Goal: Navigation & Orientation: Find specific page/section

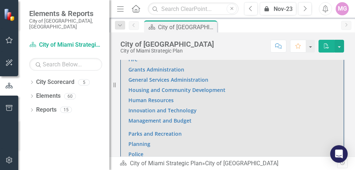
scroll to position [583, 0]
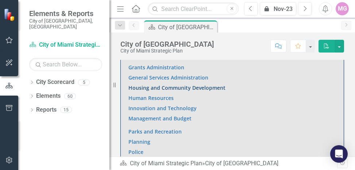
click at [159, 88] on link "Housing and Community Development" at bounding box center [176, 87] width 97 height 7
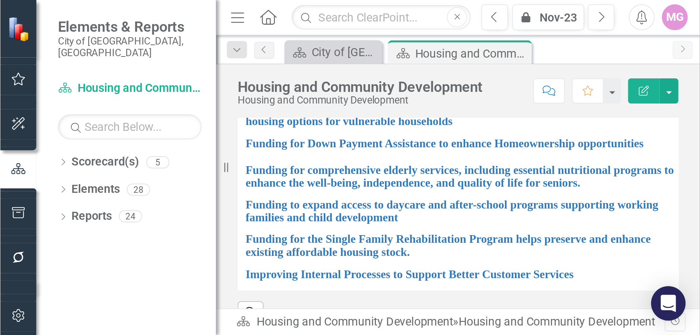
scroll to position [822, 0]
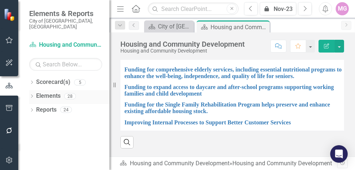
click at [54, 92] on link "Elements" at bounding box center [48, 96] width 24 height 8
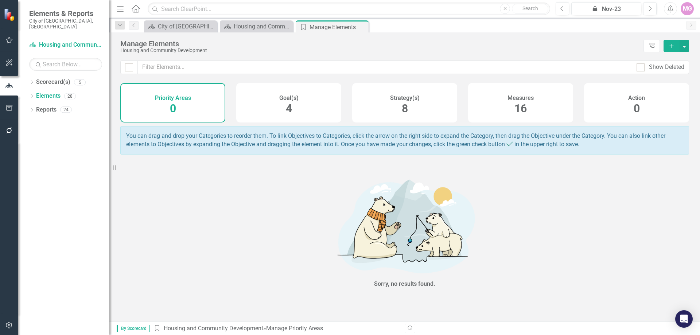
click at [354, 113] on div "Measures 16" at bounding box center [520, 102] width 105 height 39
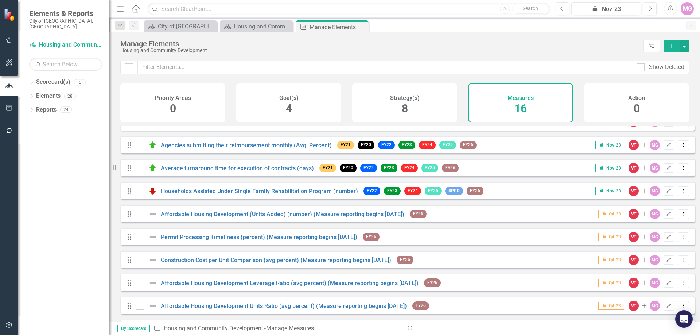
scroll to position [177, 0]
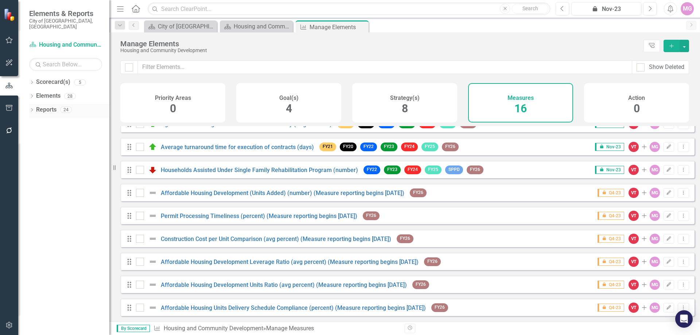
click at [47, 106] on link "Reports" at bounding box center [46, 110] width 20 height 8
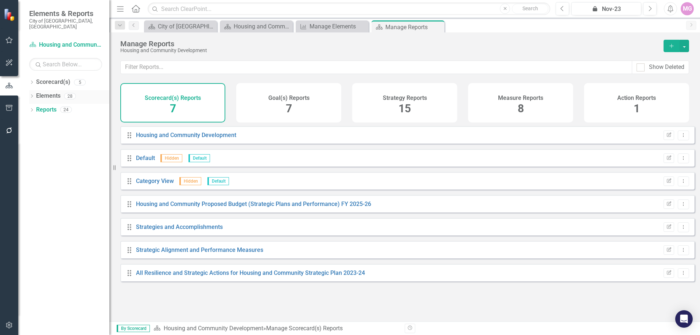
click at [39, 92] on link "Elements" at bounding box center [48, 96] width 24 height 8
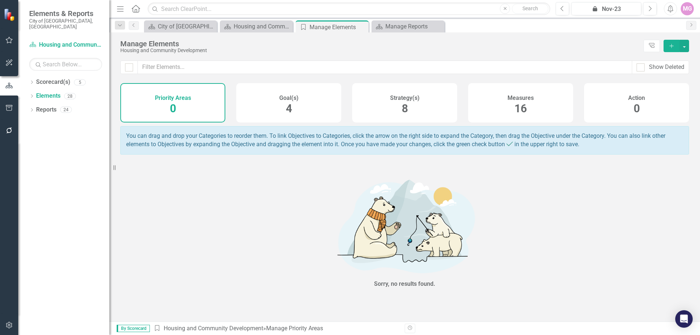
click at [354, 104] on div "Measures 16" at bounding box center [520, 102] width 105 height 39
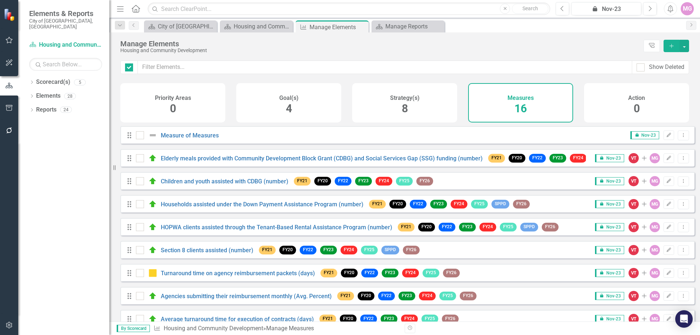
checkbox input "false"
click at [68, 41] on link "Scorecard(s) Housing and Community Development" at bounding box center [65, 45] width 73 height 8
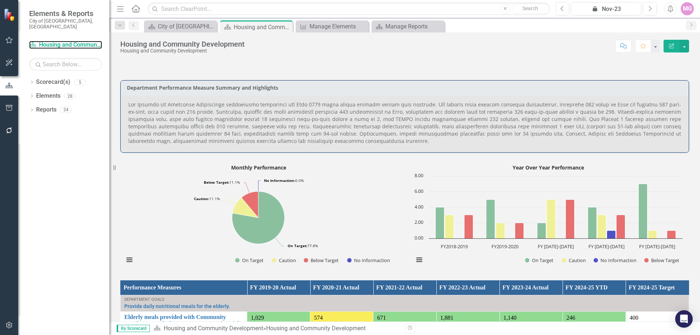
scroll to position [255, 0]
